Goal: Task Accomplishment & Management: Use online tool/utility

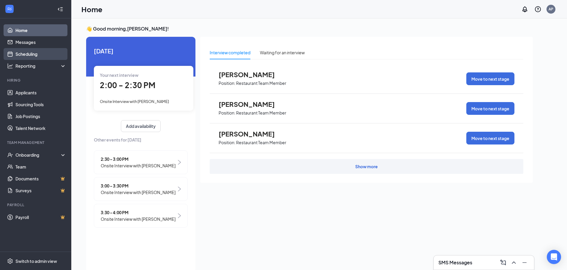
click at [45, 56] on link "Scheduling" at bounding box center [40, 54] width 51 height 12
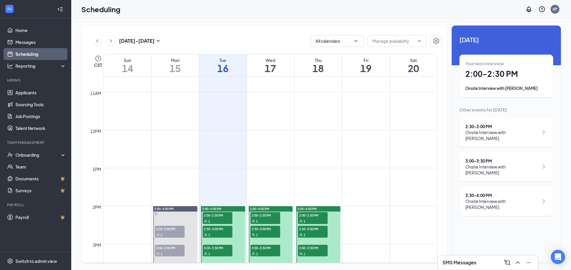
scroll to position [470, 0]
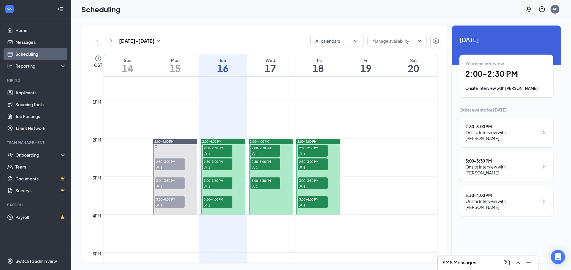
click at [225, 150] on span "2:00-2:30 PM" at bounding box center [218, 148] width 30 height 6
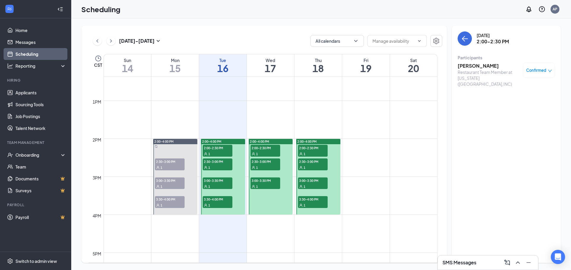
click at [221, 163] on span "2:30-3:00 PM" at bounding box center [218, 162] width 30 height 6
click at [214, 179] on span "3:00-3:30 PM" at bounding box center [218, 181] width 30 height 6
click at [217, 203] on div "1" at bounding box center [218, 205] width 30 height 6
